Goal: Information Seeking & Learning: Check status

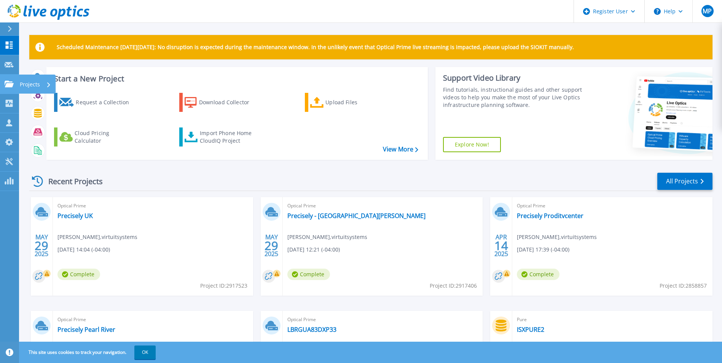
click at [11, 86] on icon at bounding box center [9, 84] width 9 height 6
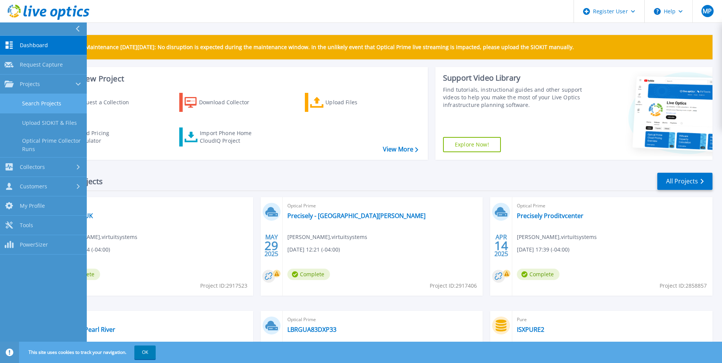
click at [36, 102] on link "Search Projects" at bounding box center [43, 103] width 87 height 19
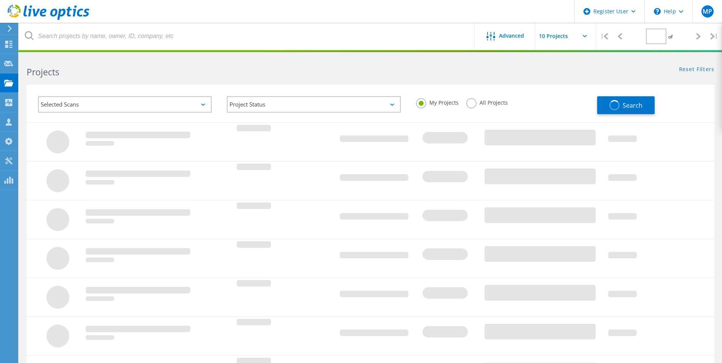
type input "1"
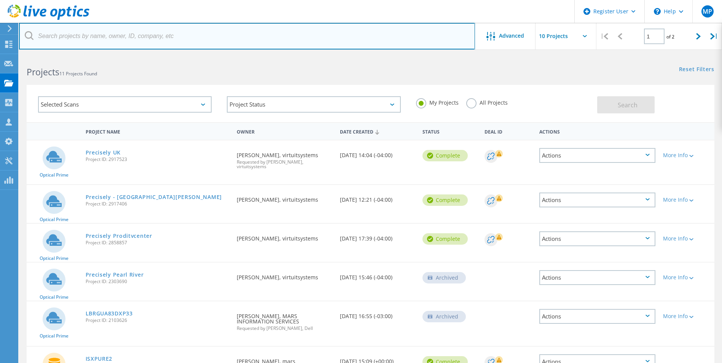
drag, startPoint x: 43, startPoint y: 43, endPoint x: 46, endPoint y: 40, distance: 4.3
click at [43, 43] on input "text" at bounding box center [247, 36] width 456 height 27
type input "@friedfrank"
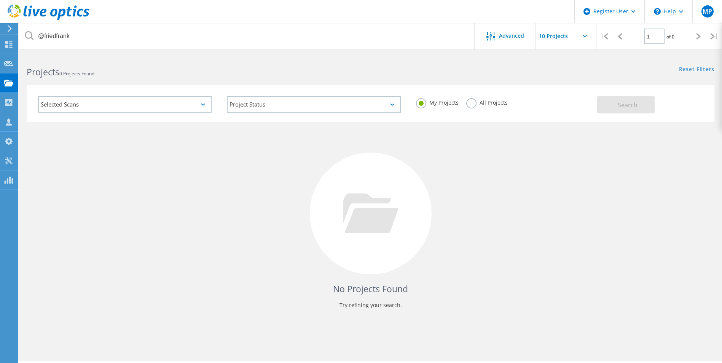
click at [580, 30] on input "text" at bounding box center [574, 36] width 76 height 27
click at [368, 73] on div "Projects 0 Projects Found" at bounding box center [194, 65] width 351 height 20
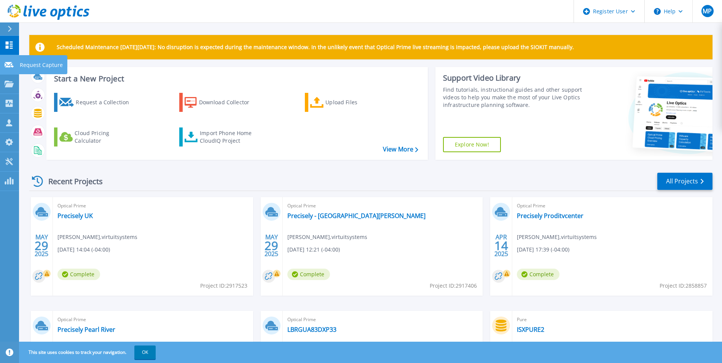
click at [9, 68] on link "Request Capture Request Capture" at bounding box center [9, 64] width 19 height 19
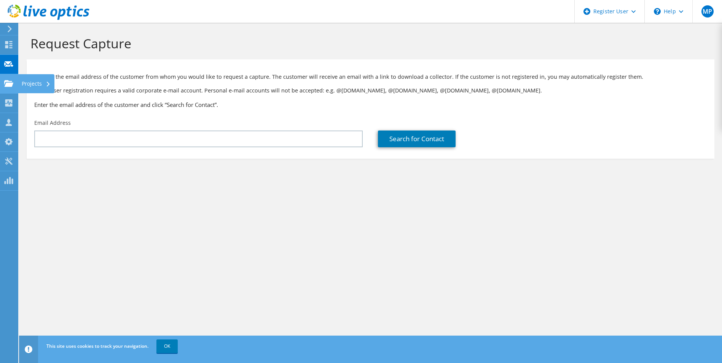
click at [7, 86] on use at bounding box center [8, 83] width 9 height 6
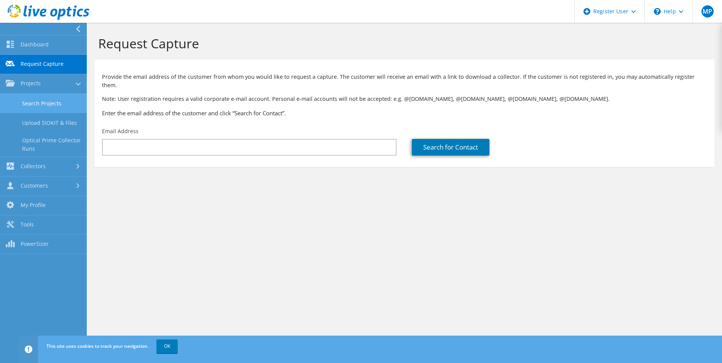
click at [34, 100] on link "Search Projects" at bounding box center [43, 103] width 87 height 19
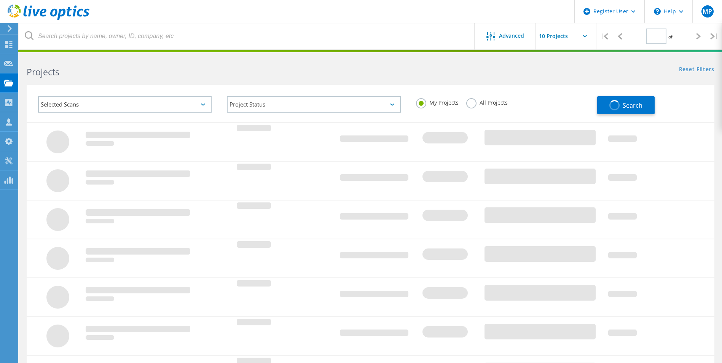
type input "1"
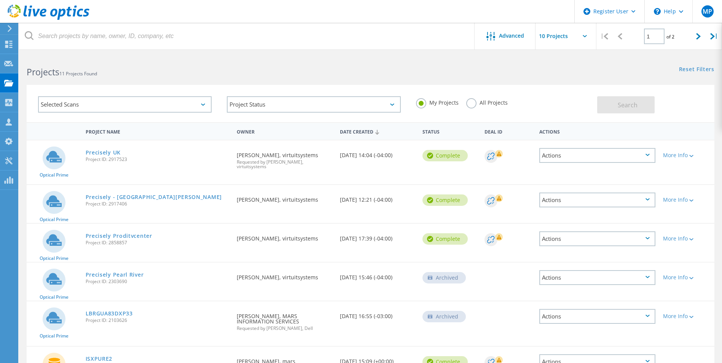
click at [472, 101] on label "All Projects" at bounding box center [486, 101] width 41 height 7
click at [0, 0] on input "All Projects" at bounding box center [0, 0] width 0 height 0
click at [100, 97] on div "Selected Scans" at bounding box center [125, 104] width 174 height 16
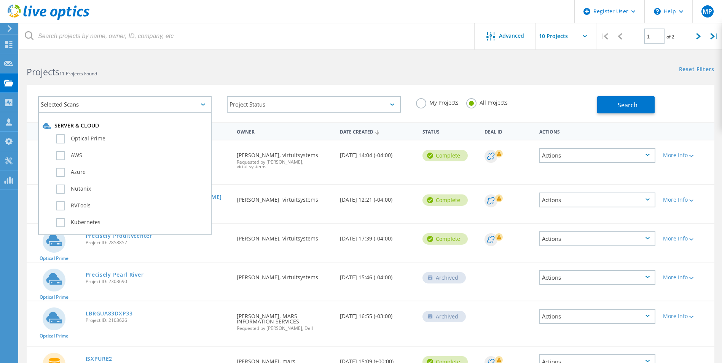
drag, startPoint x: 99, startPoint y: 100, endPoint x: 67, endPoint y: 108, distance: 32.7
click at [67, 110] on div "Selected Scans" at bounding box center [125, 104] width 174 height 16
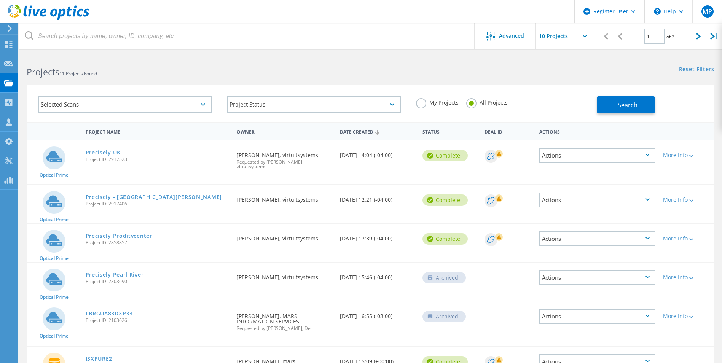
click at [69, 102] on div "Selected Scans" at bounding box center [125, 104] width 174 height 16
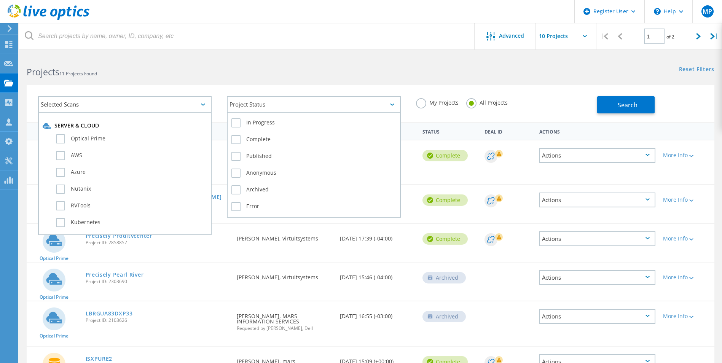
click at [228, 102] on div "Project Status" at bounding box center [314, 104] width 174 height 16
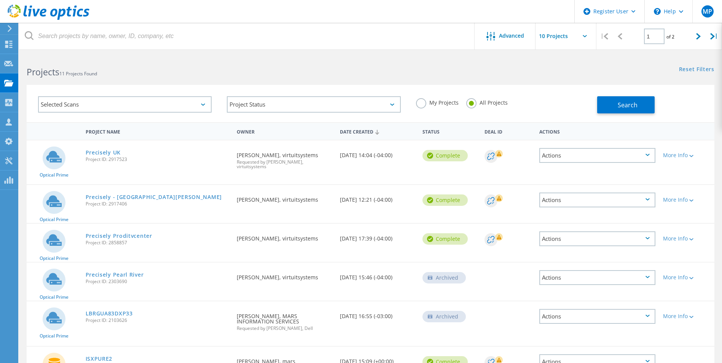
click at [200, 104] on div "Selected Scans" at bounding box center [125, 104] width 174 height 16
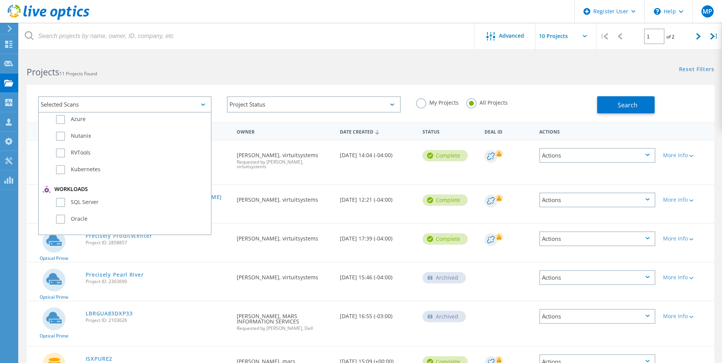
scroll to position [84, 0]
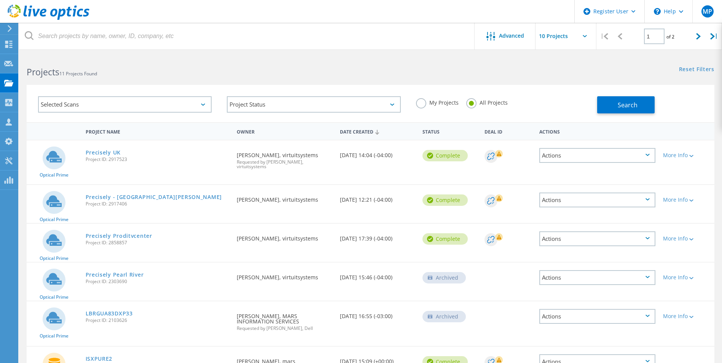
click at [153, 99] on div "Selected Scans" at bounding box center [125, 104] width 174 height 16
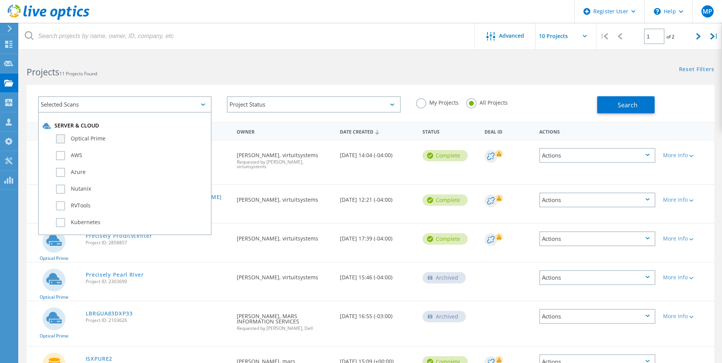
click at [58, 137] on label "Optical Prime" at bounding box center [131, 138] width 151 height 9
click at [0, 0] on input "Optical Prime" at bounding box center [0, 0] width 0 height 0
click at [62, 156] on label "AWS" at bounding box center [131, 155] width 151 height 9
click at [0, 0] on input "AWS" at bounding box center [0, 0] width 0 height 0
click at [61, 174] on label "Azure" at bounding box center [131, 172] width 151 height 9
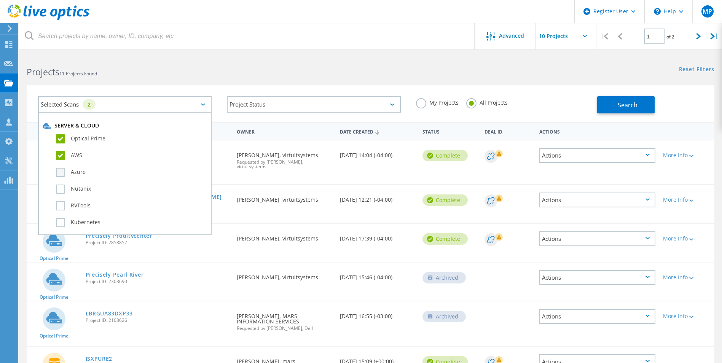
click at [0, 0] on input "Azure" at bounding box center [0, 0] width 0 height 0
click at [61, 190] on label "Nutanix" at bounding box center [131, 189] width 151 height 9
click at [0, 0] on input "Nutanix" at bounding box center [0, 0] width 0 height 0
click at [61, 204] on label "RVTools" at bounding box center [131, 205] width 151 height 9
click at [0, 0] on input "RVTools" at bounding box center [0, 0] width 0 height 0
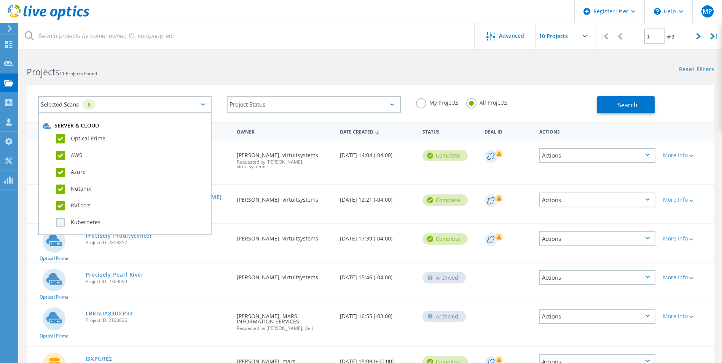
click at [64, 222] on label "Kubernetes" at bounding box center [131, 222] width 151 height 9
click at [0, 0] on input "Kubernetes" at bounding box center [0, 0] width 0 height 0
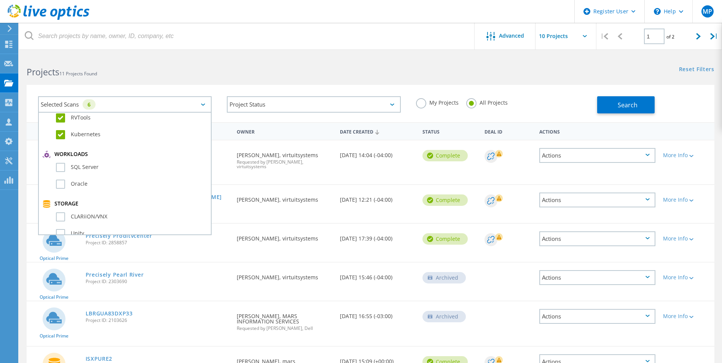
scroll to position [114, 0]
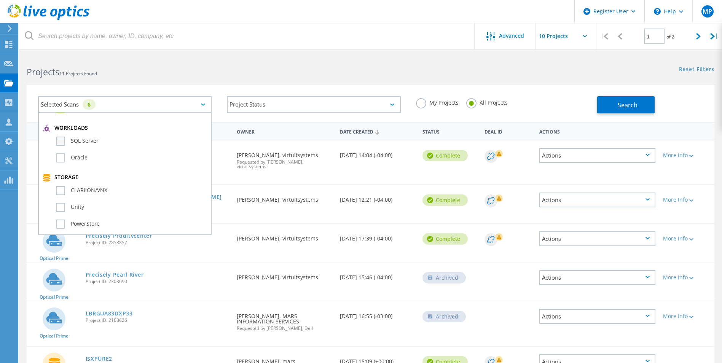
click at [63, 143] on label "SQL Server" at bounding box center [131, 141] width 151 height 9
click at [0, 0] on input "SQL Server" at bounding box center [0, 0] width 0 height 0
click at [59, 159] on label "Oracle" at bounding box center [131, 157] width 151 height 9
click at [0, 0] on input "Oracle" at bounding box center [0, 0] width 0 height 0
click at [63, 189] on label "CLARiiON/VNX" at bounding box center [131, 190] width 151 height 9
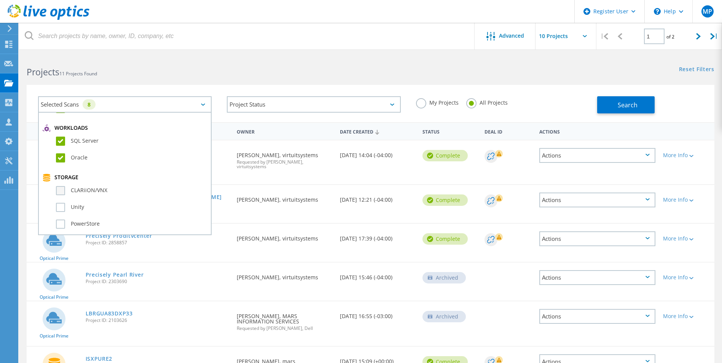
click at [0, 0] on input "CLARiiON/VNX" at bounding box center [0, 0] width 0 height 0
click at [61, 206] on label "Unity" at bounding box center [131, 207] width 151 height 9
click at [0, 0] on input "Unity" at bounding box center [0, 0] width 0 height 0
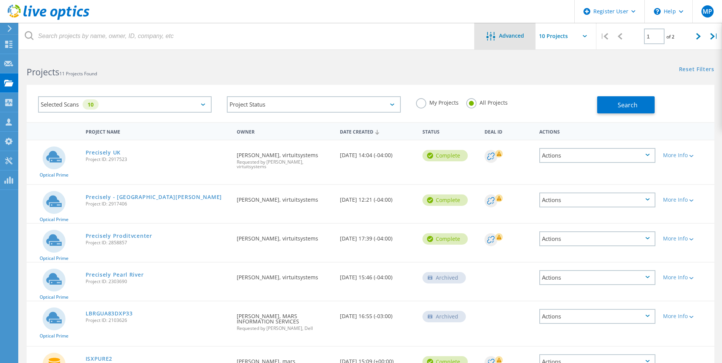
click at [507, 33] on span "Advanced" at bounding box center [511, 35] width 25 height 5
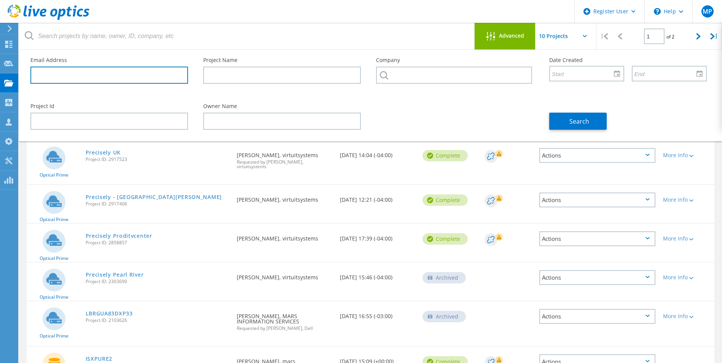
click at [113, 77] on input "text" at bounding box center [109, 75] width 158 height 17
type input "@[DOMAIN_NAME]"
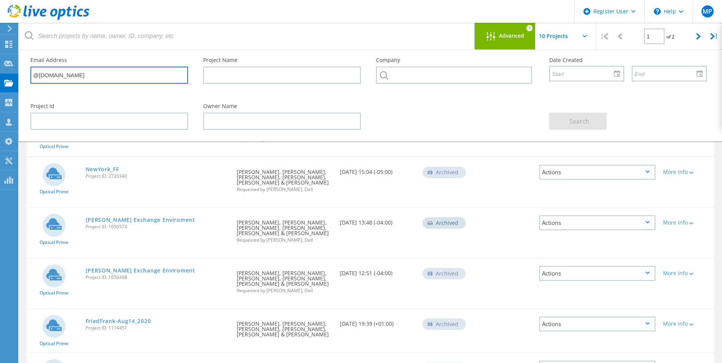
scroll to position [152, 0]
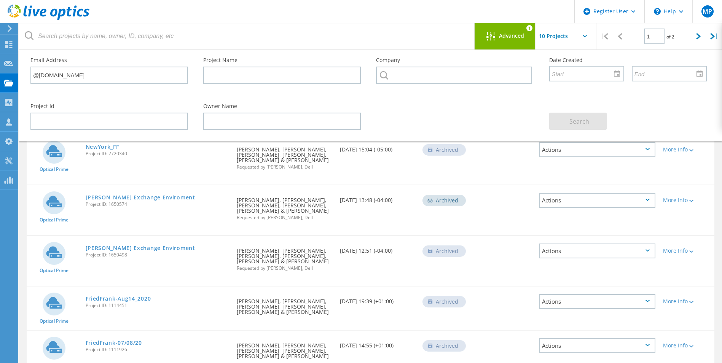
click at [199, 202] on span "Project ID: 1650574" at bounding box center [158, 204] width 144 height 5
click at [433, 116] on div "Project Id Owner Name Search" at bounding box center [369, 116] width 692 height 41
